Goal: Information Seeking & Learning: Find specific fact

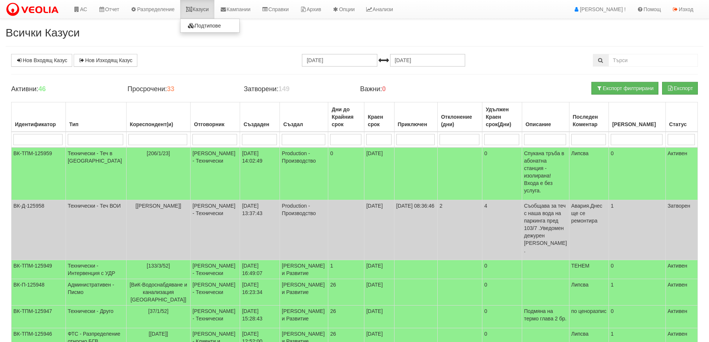
click at [209, 12] on link "Казуси" at bounding box center [197, 9] width 34 height 19
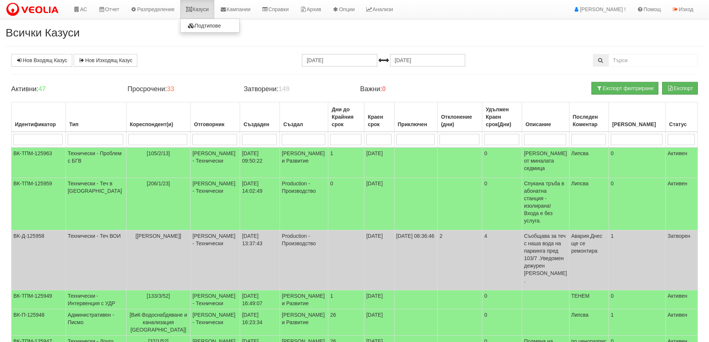
click at [203, 12] on link "Казуси" at bounding box center [197, 9] width 34 height 19
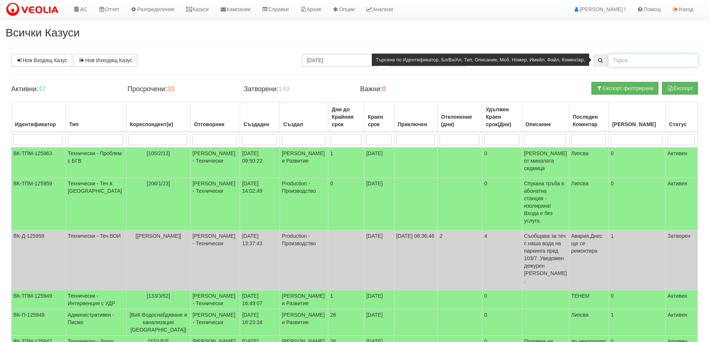
click at [639, 59] on input "text" at bounding box center [653, 60] width 89 height 13
type input "55/"
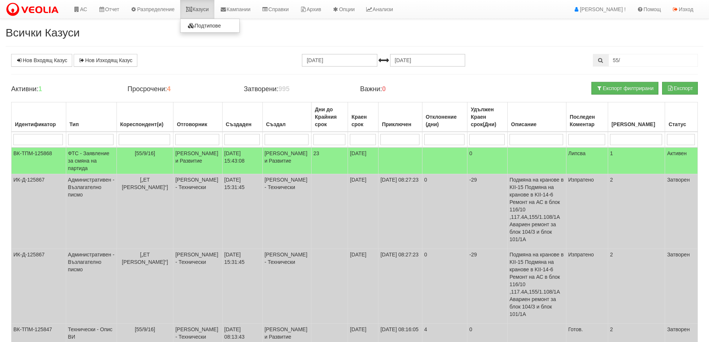
click at [205, 13] on link "Казуси" at bounding box center [197, 9] width 34 height 19
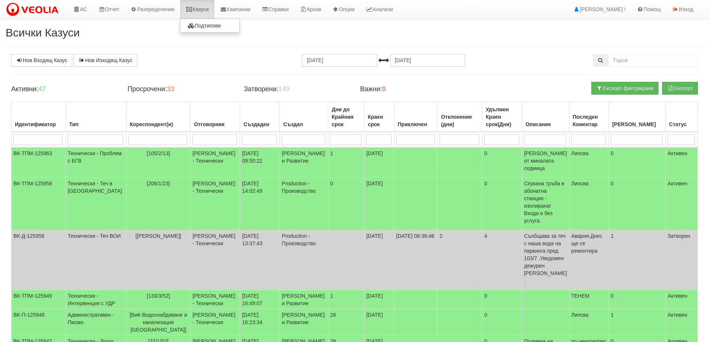
click at [211, 6] on link "Казуси" at bounding box center [197, 9] width 34 height 19
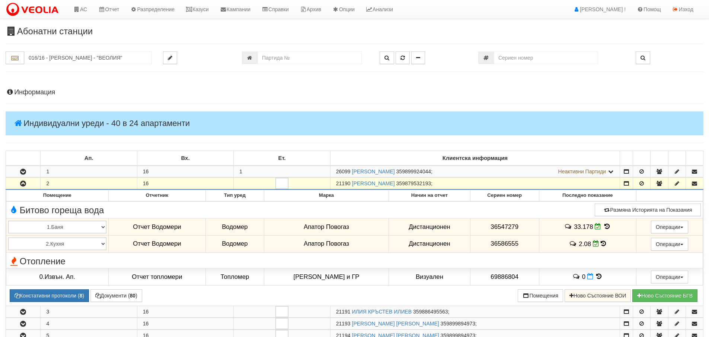
scroll to position [372, 0]
